Goal: Task Accomplishment & Management: Manage account settings

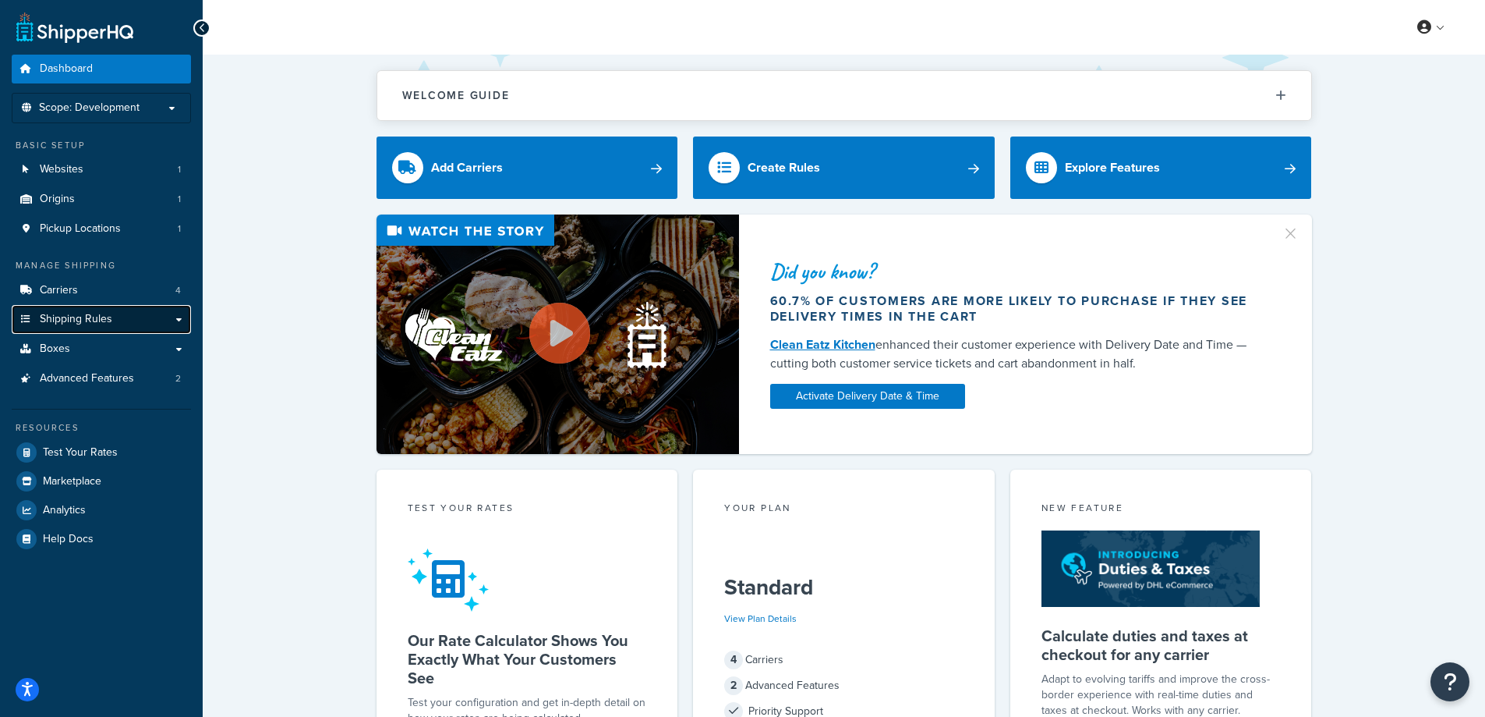
click at [104, 322] on span "Shipping Rules" at bounding box center [76, 319] width 73 height 13
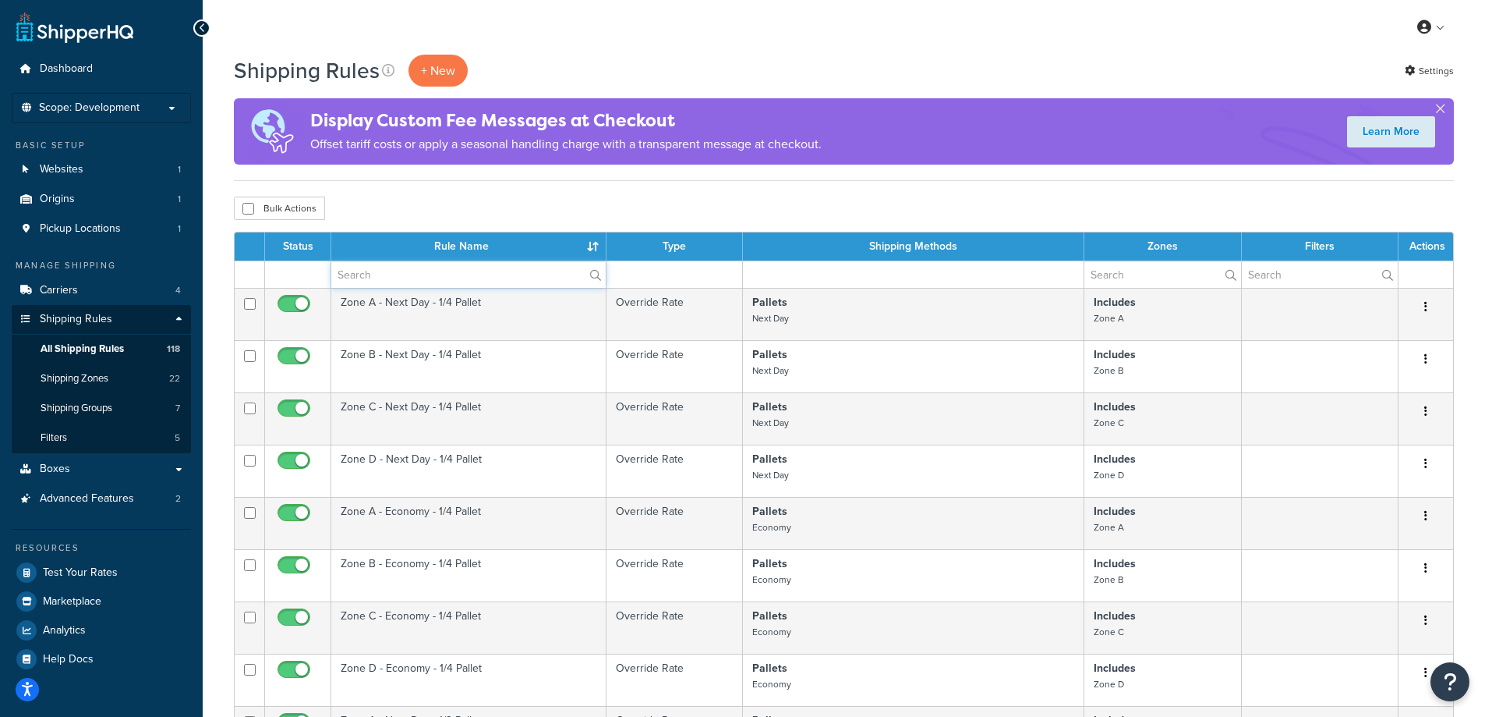
click at [465, 271] on input "text" at bounding box center [468, 274] width 274 height 27
type input "parcel"
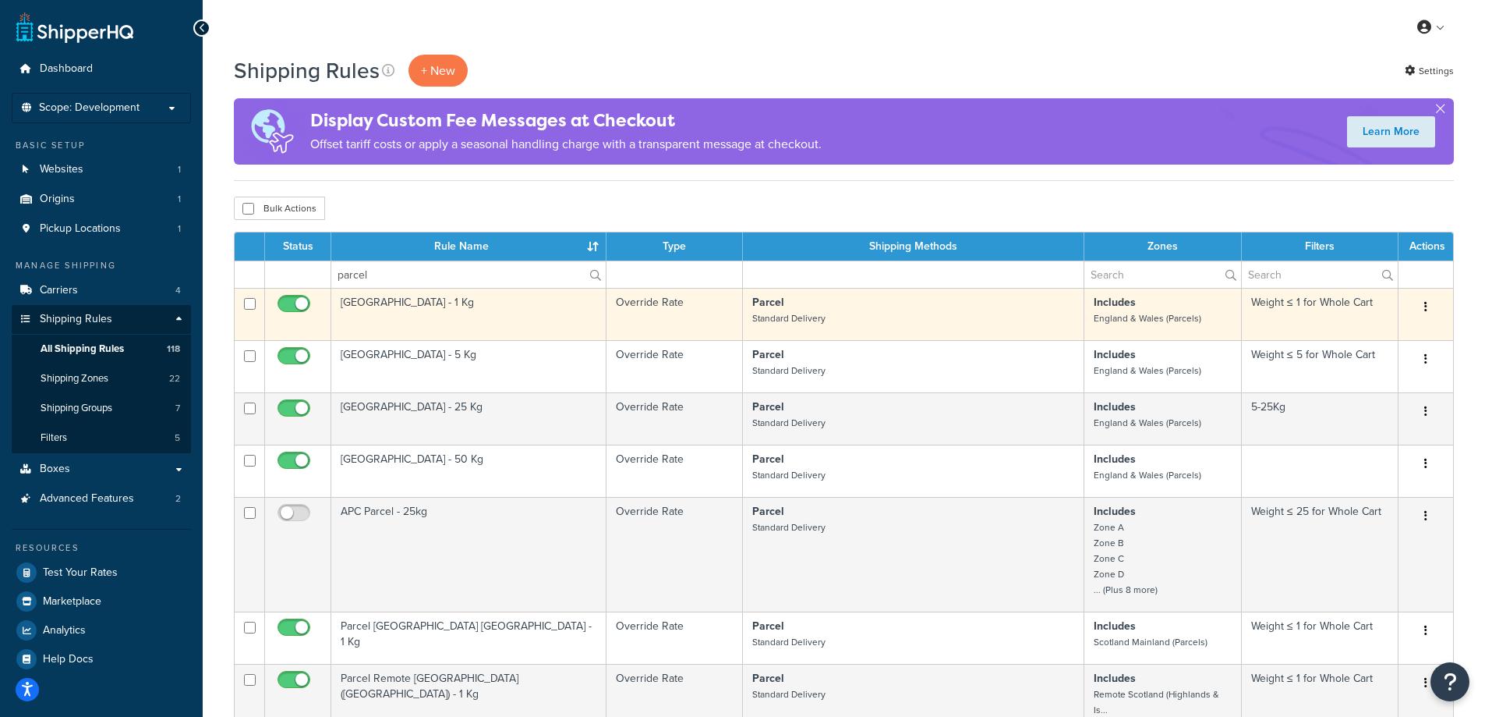
click at [1418, 304] on button "button" at bounding box center [1426, 307] width 22 height 25
click at [1372, 327] on link "Edit" at bounding box center [1374, 336] width 123 height 32
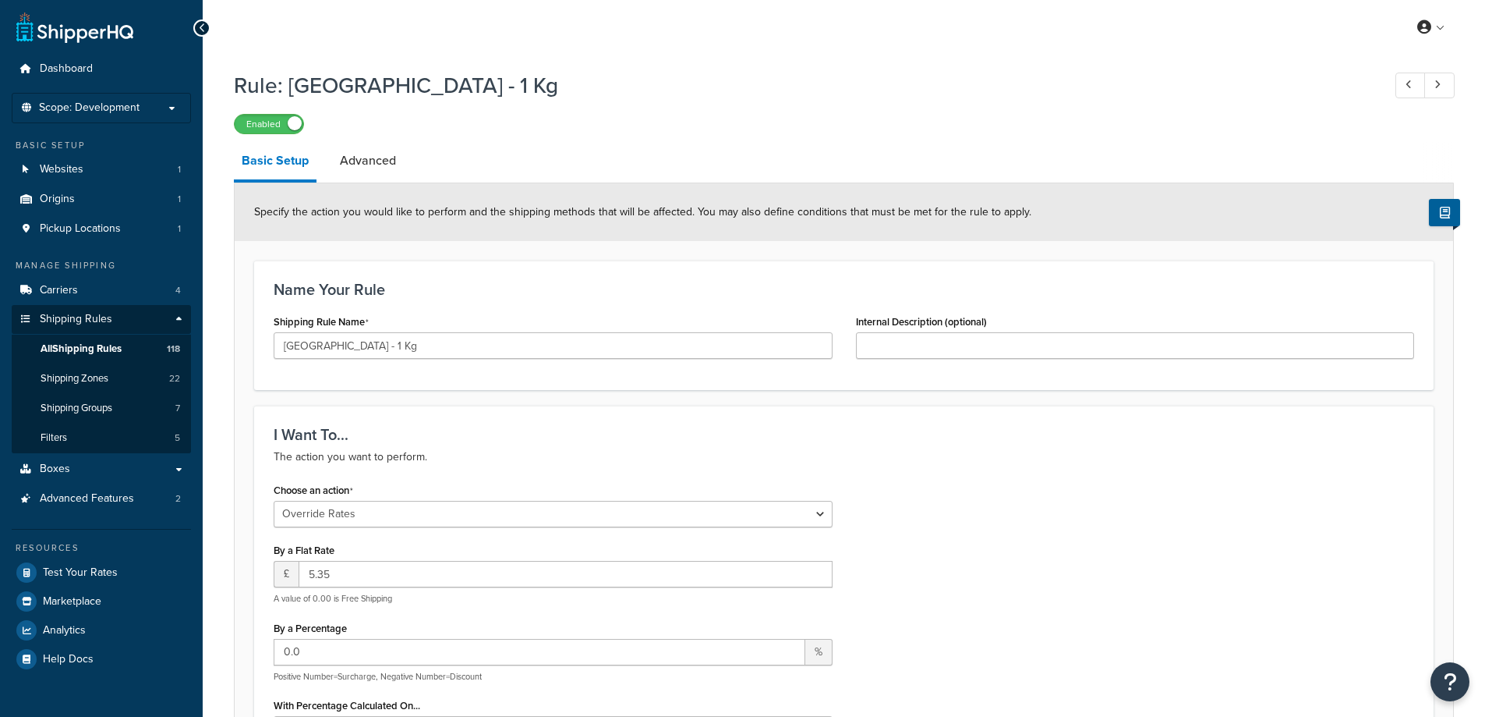
select select "OVERRIDE"
select select "BOX"
click at [351, 571] on input "5.35" at bounding box center [566, 574] width 534 height 27
type input "5.89"
click at [1229, 475] on div "I Want To... The action you want to perform. Choose an action Choose an action …" at bounding box center [844, 677] width 1180 height 545
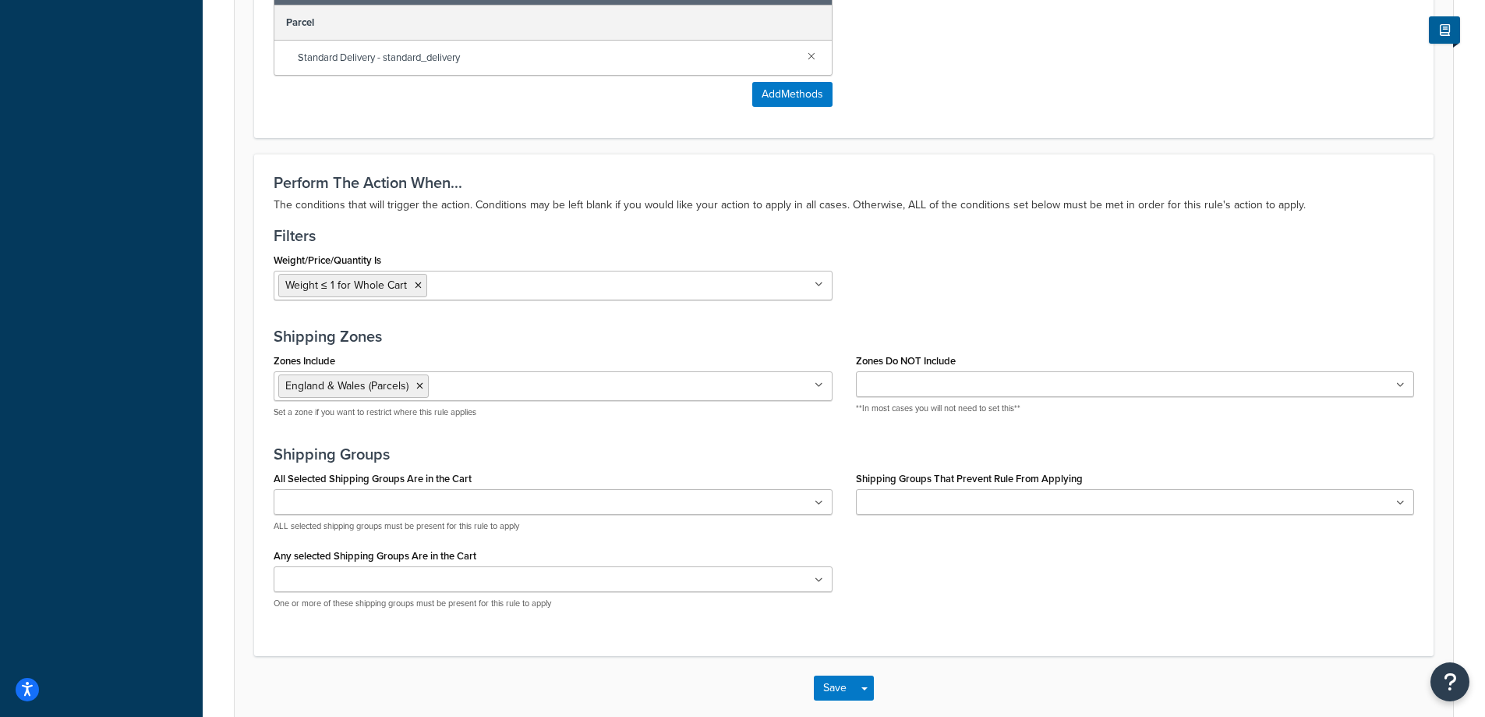
scroll to position [1174, 0]
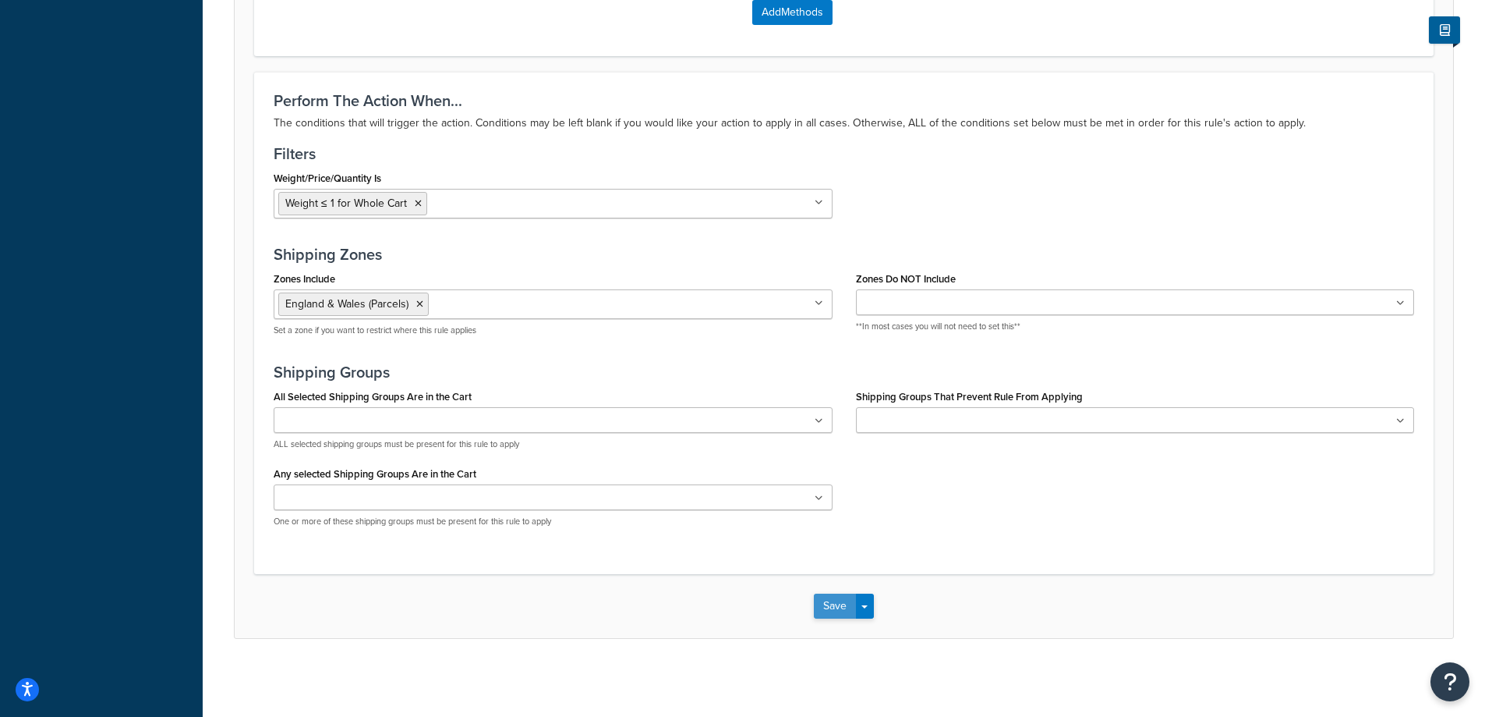
click at [836, 611] on button "Save" at bounding box center [835, 605] width 42 height 25
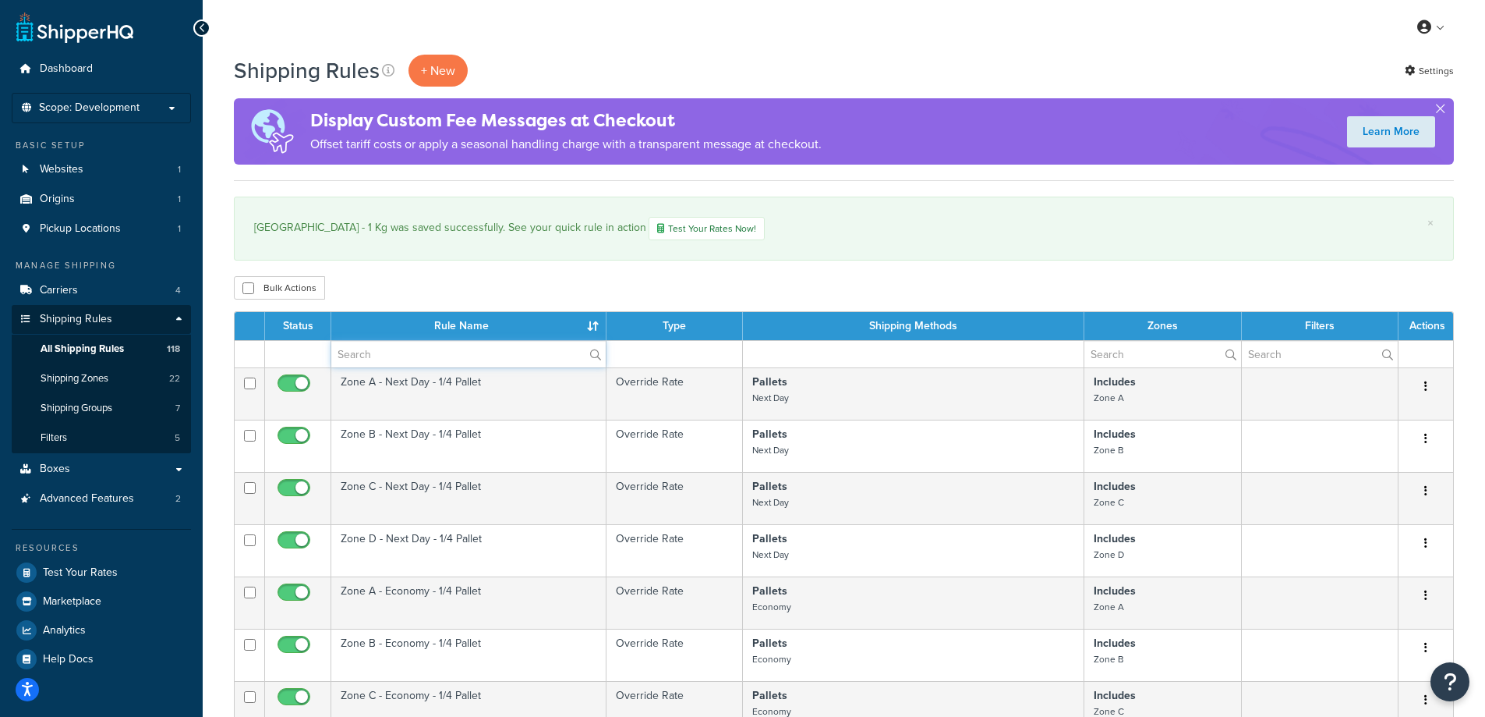
click at [383, 356] on input "text" at bounding box center [468, 354] width 274 height 27
type input "parcel"
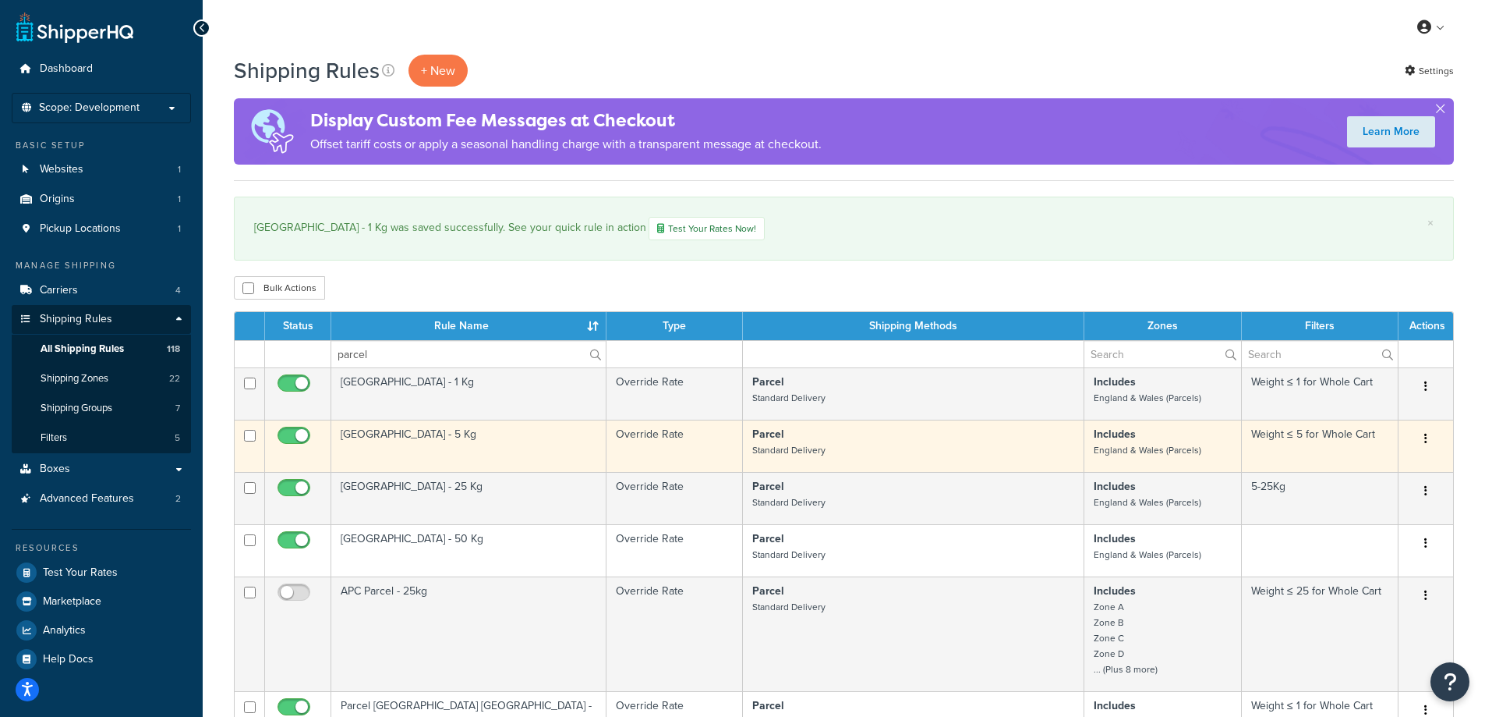
click at [1425, 437] on icon "button" at bounding box center [1426, 438] width 3 height 11
click at [1379, 458] on link "Edit" at bounding box center [1374, 468] width 123 height 32
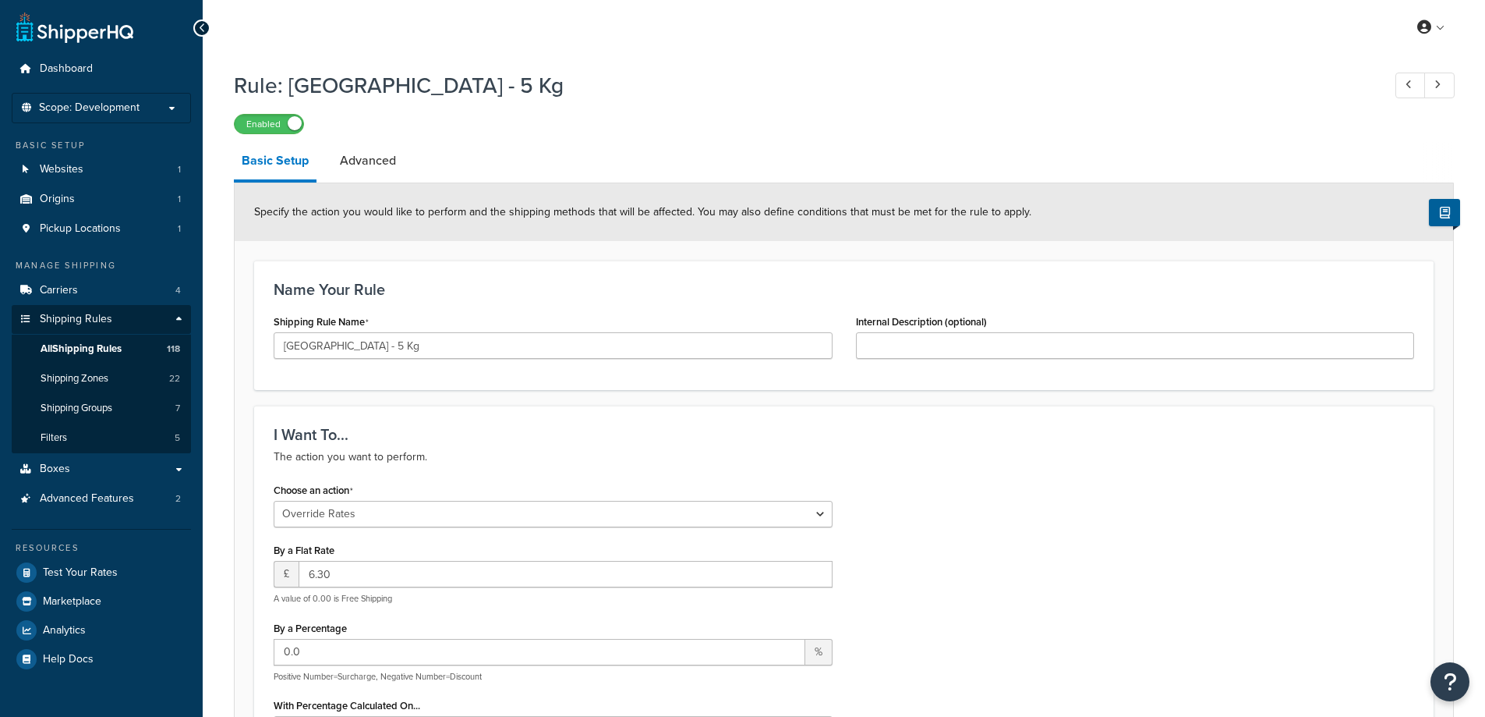
select select "OVERRIDE"
select select "BOX"
click at [351, 569] on input "6.30" at bounding box center [566, 574] width 534 height 27
type input "6.93"
click at [994, 514] on div "Choose an action Choose an action Override Rates Surcharge or discount rates Hi…" at bounding box center [844, 705] width 1164 height 452
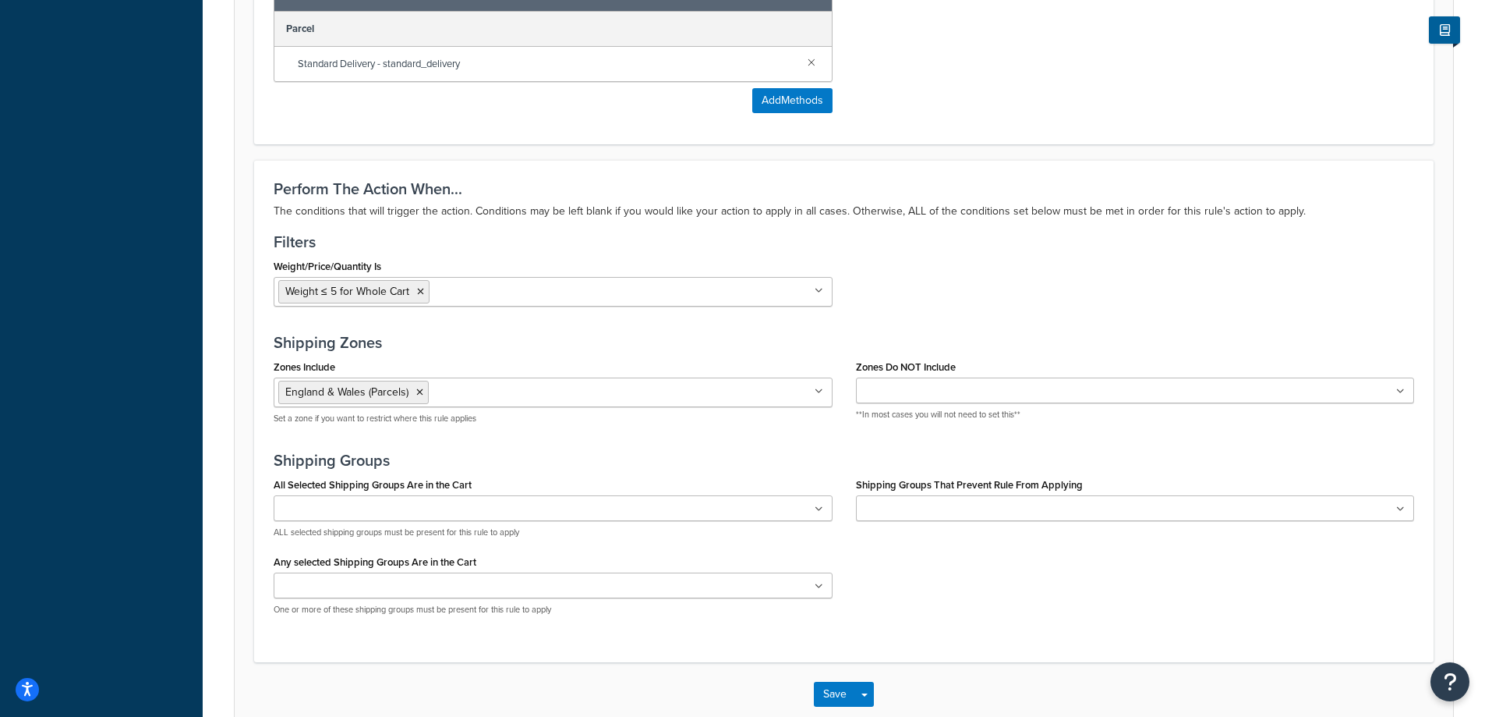
scroll to position [1174, 0]
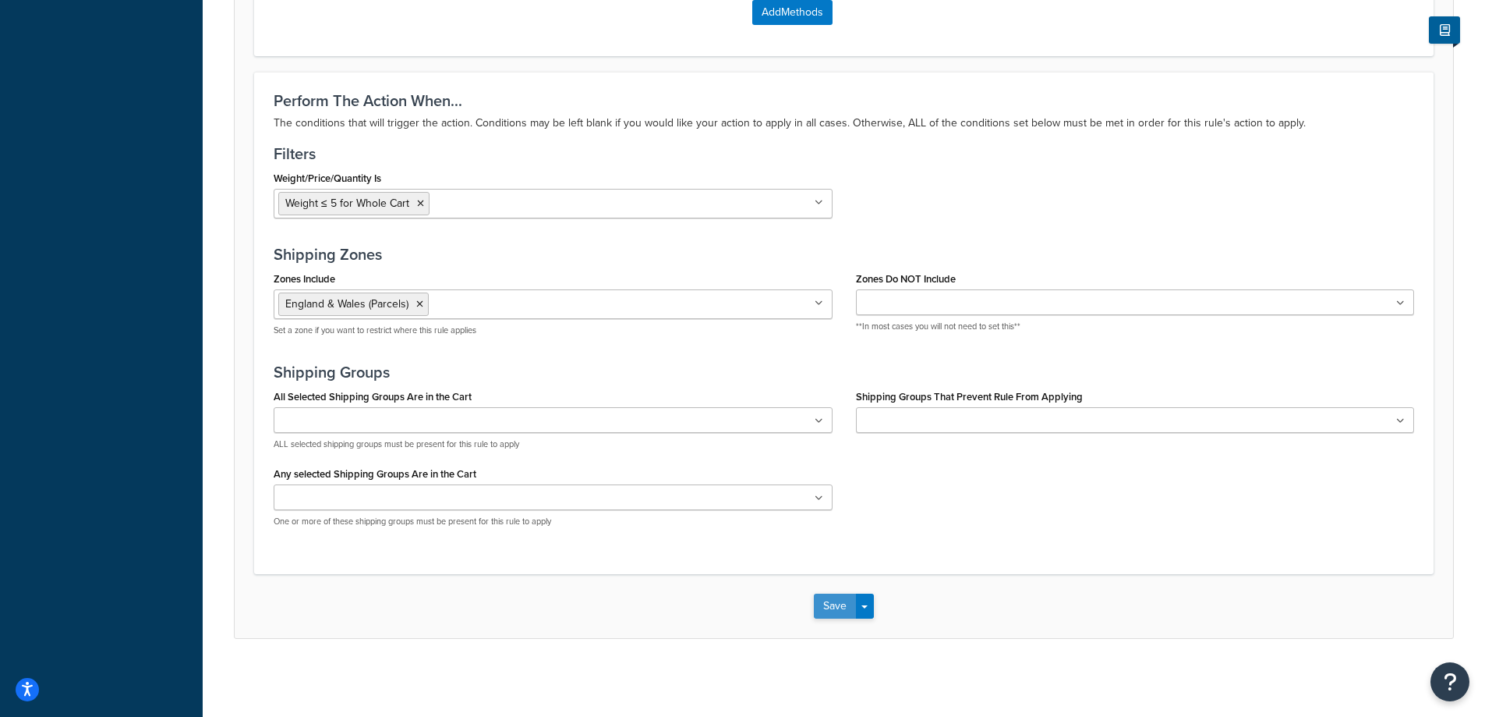
click at [827, 611] on button "Save" at bounding box center [835, 605] width 42 height 25
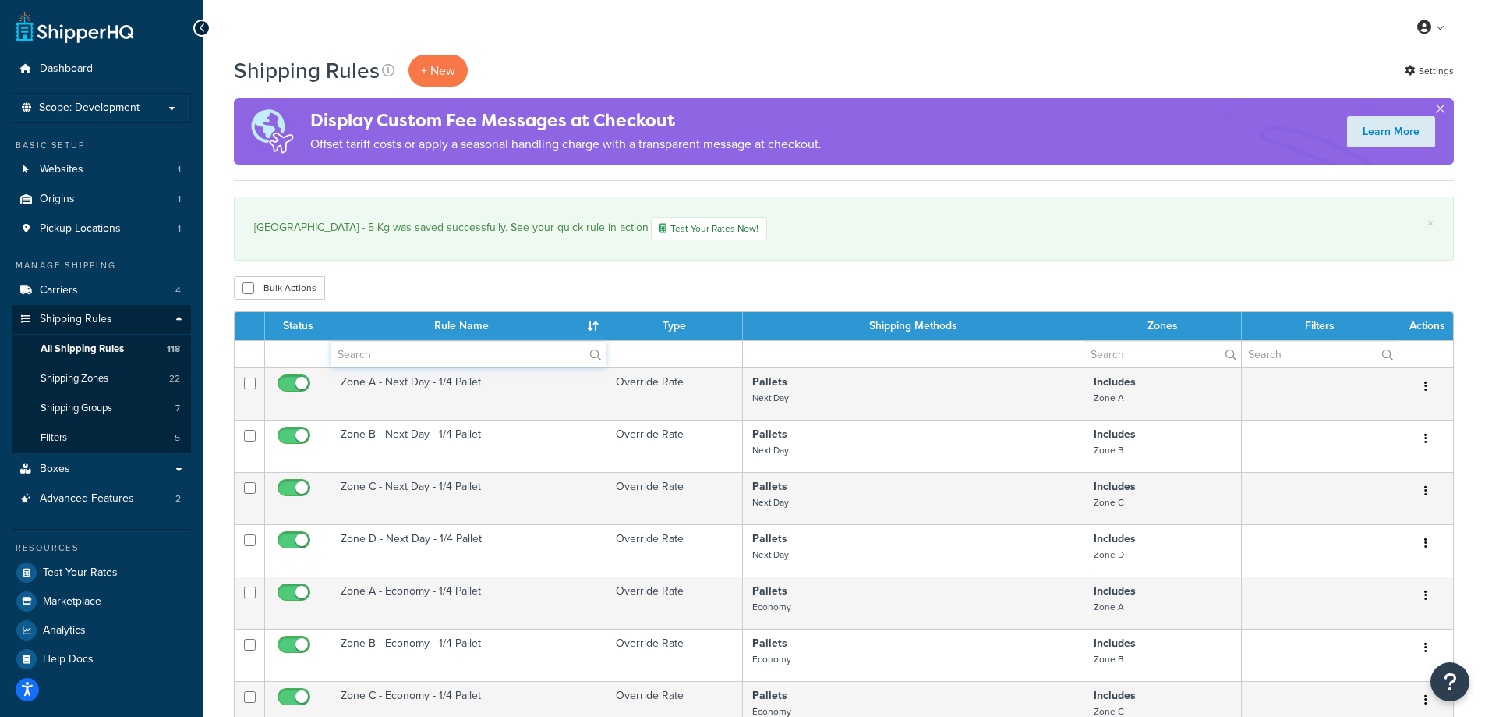
drag, startPoint x: 384, startPoint y: 347, endPoint x: 380, endPoint y: 357, distance: 11.2
click at [384, 347] on input "text" at bounding box center [468, 354] width 274 height 27
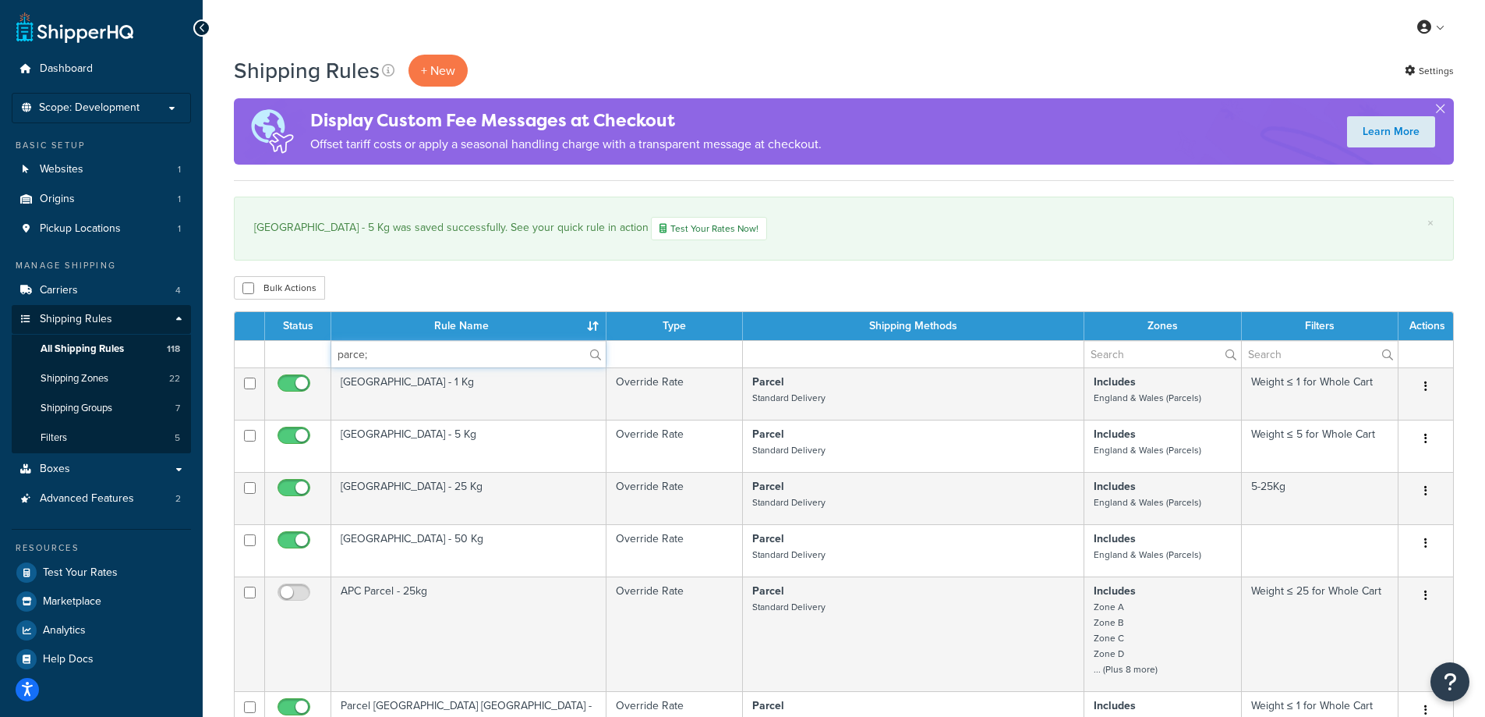
click at [379, 359] on input "parce;" at bounding box center [468, 354] width 274 height 27
type input "parcel"
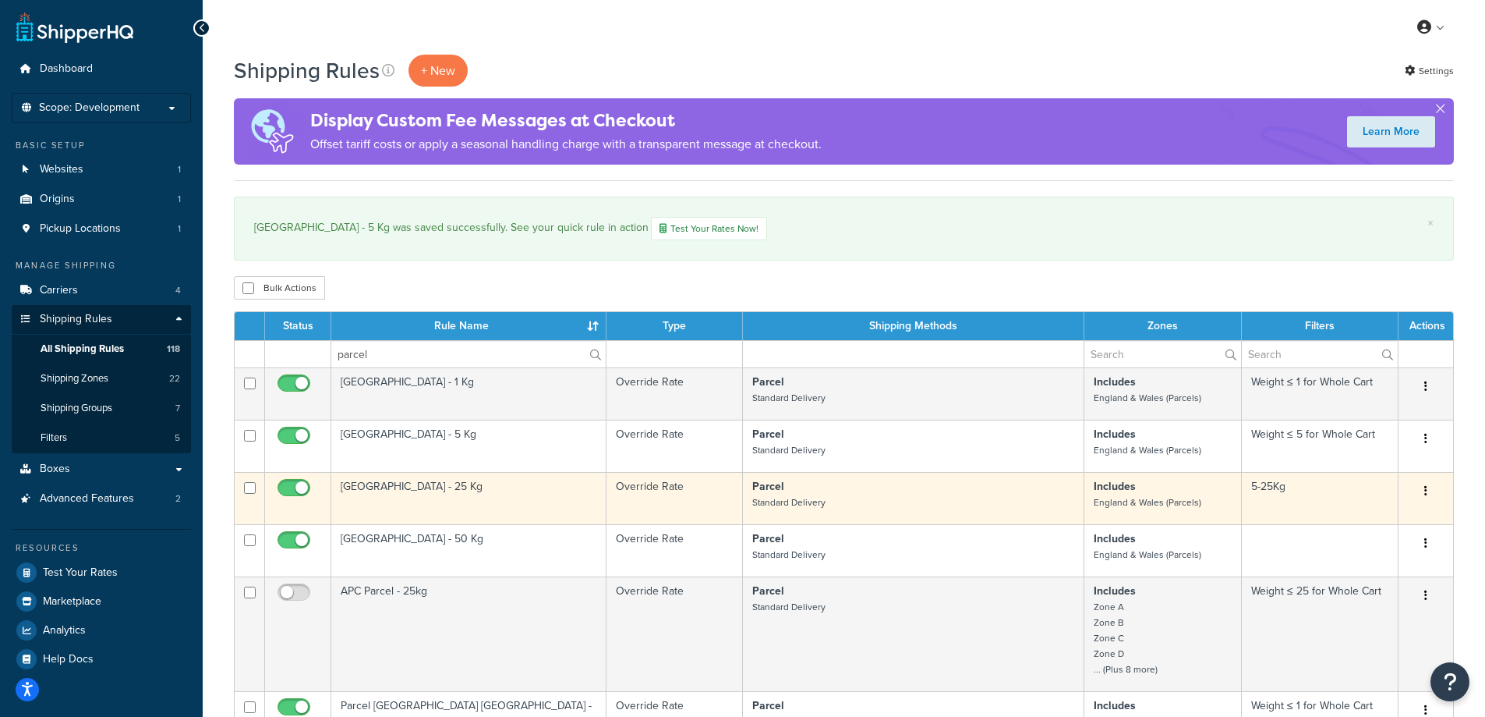
click at [1428, 489] on button "button" at bounding box center [1426, 491] width 22 height 25
click at [1376, 513] on link "Edit" at bounding box center [1374, 520] width 123 height 32
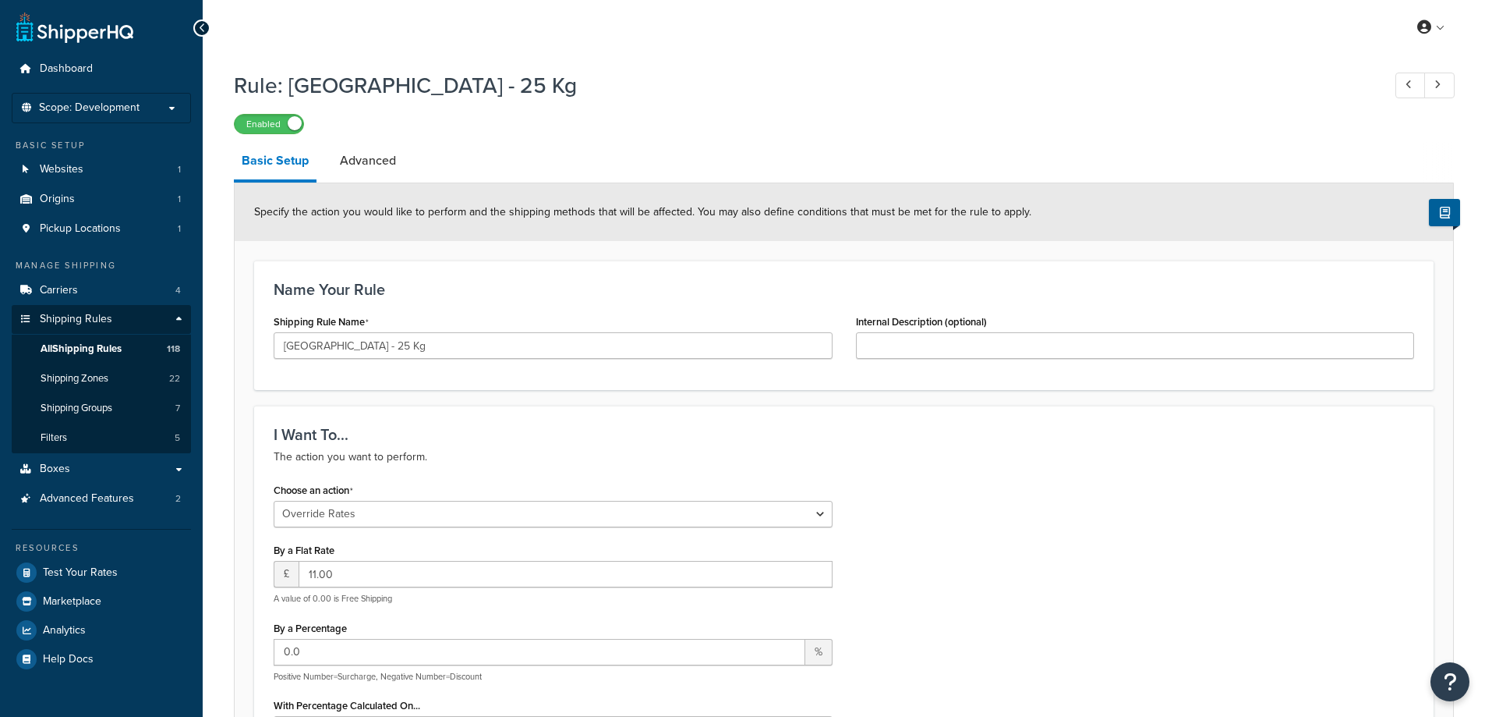
select select "OVERRIDE"
select select "BOX"
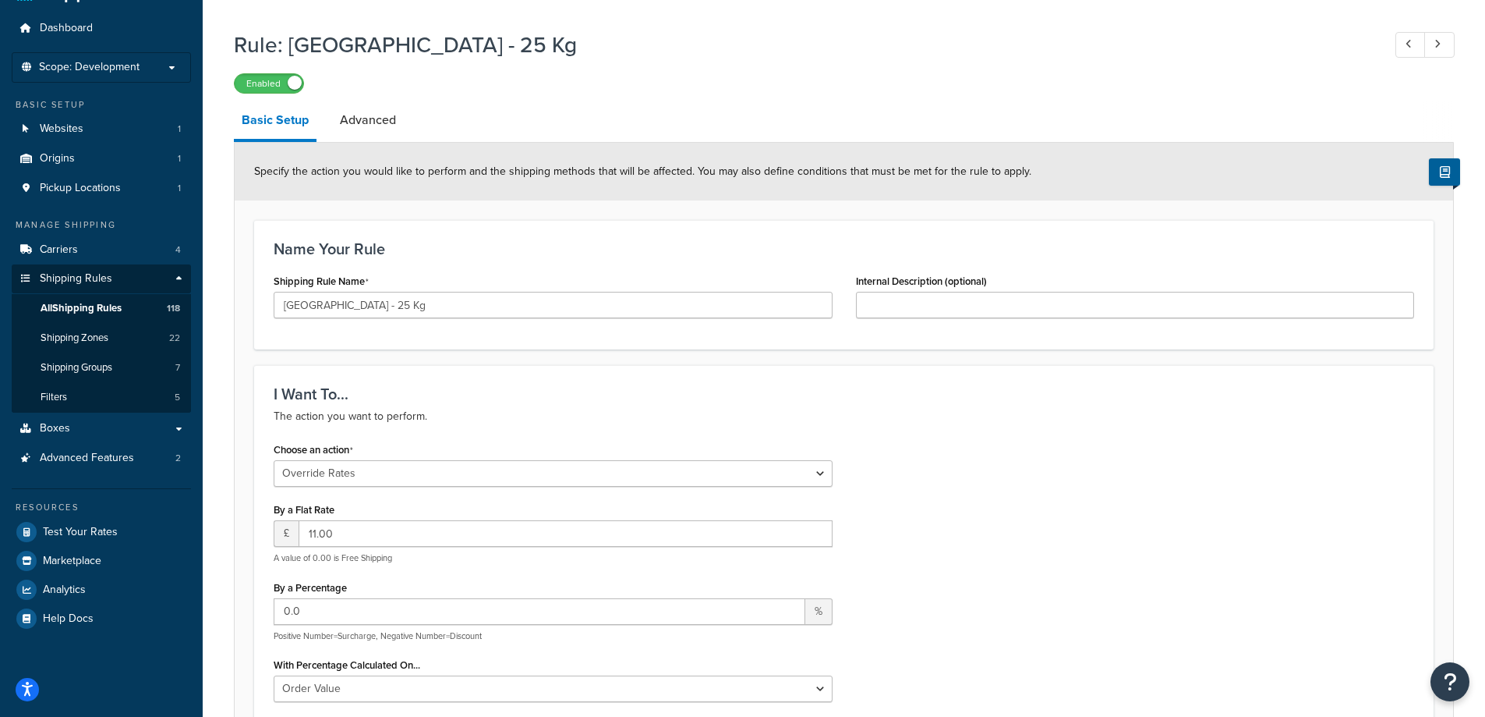
scroll to position [78, 0]
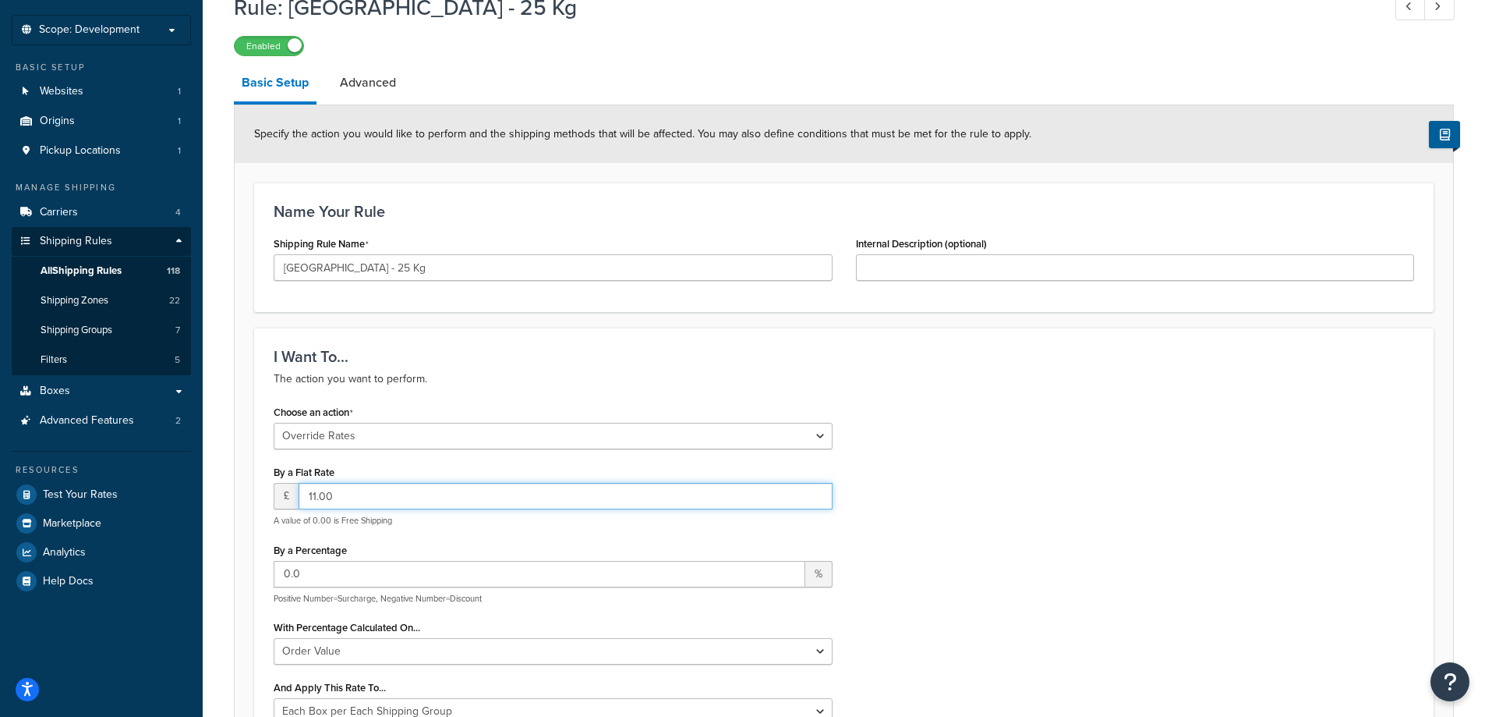
drag, startPoint x: 346, startPoint y: 498, endPoint x: 282, endPoint y: 491, distance: 64.3
click at [282, 491] on div "£ 11.00" at bounding box center [553, 496] width 559 height 27
type input "12.10"
click at [1052, 450] on div "Choose an action Choose an action Override Rates Surcharge or discount rates Hi…" at bounding box center [844, 627] width 1164 height 452
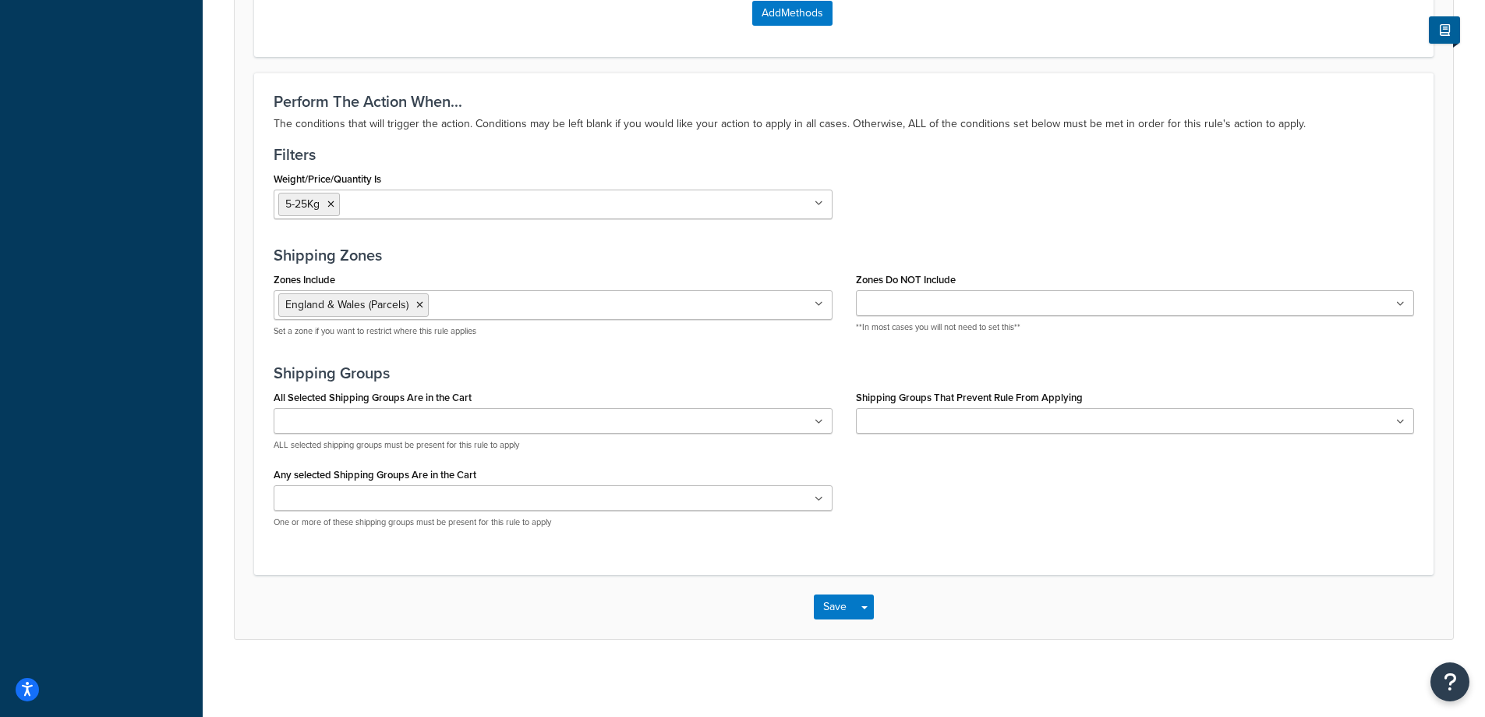
scroll to position [1174, 0]
click at [823, 600] on button "Save" at bounding box center [835, 605] width 42 height 25
